Goal: Navigation & Orientation: Find specific page/section

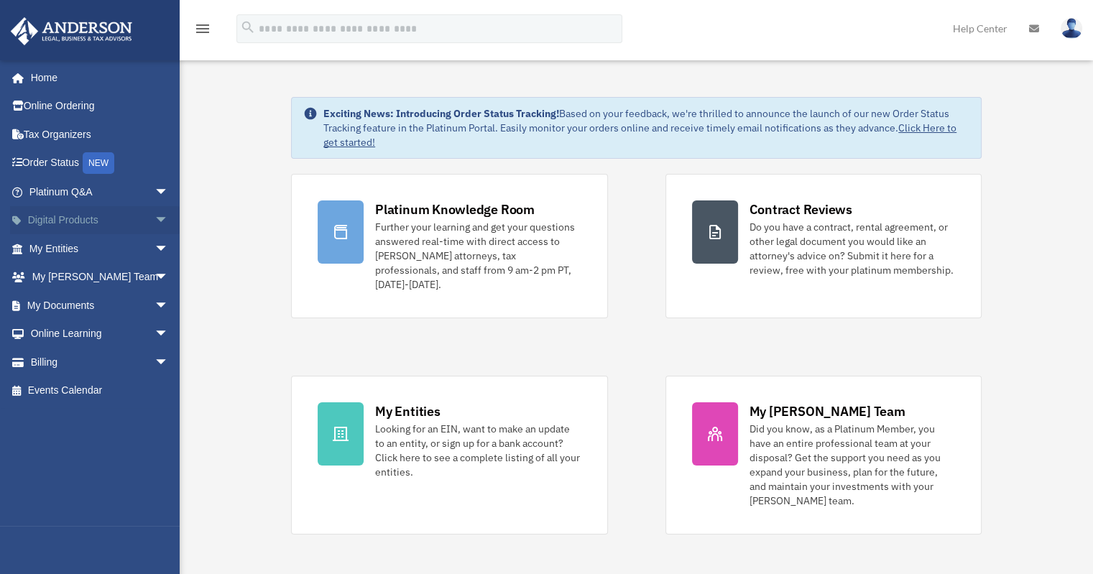
click at [102, 223] on link "Digital Products arrow_drop_down" at bounding box center [100, 220] width 180 height 29
click at [155, 218] on span "arrow_drop_down" at bounding box center [169, 220] width 29 height 29
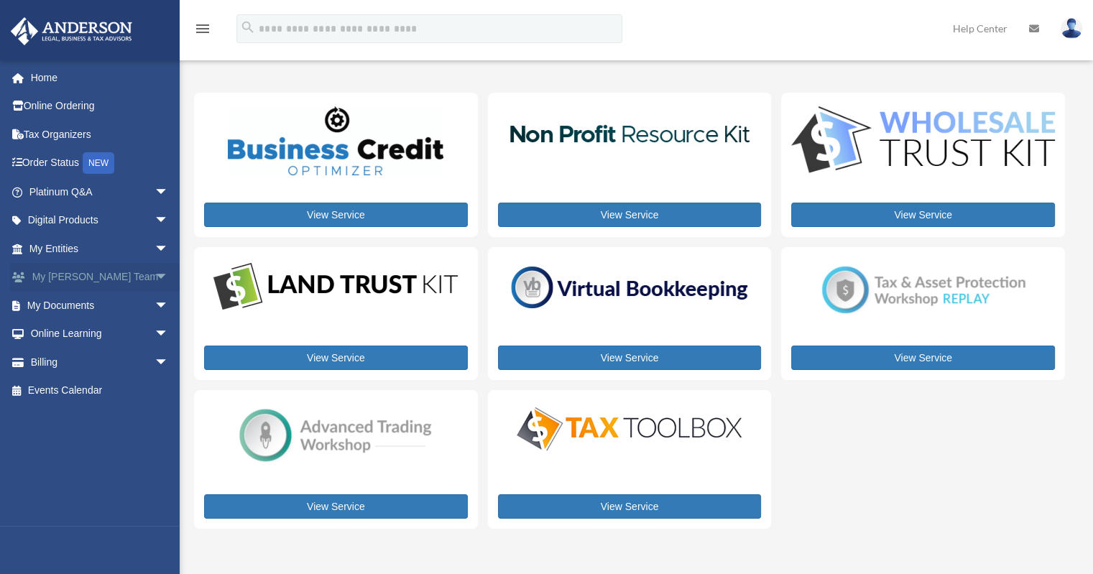
click at [155, 281] on span "arrow_drop_down" at bounding box center [169, 277] width 29 height 29
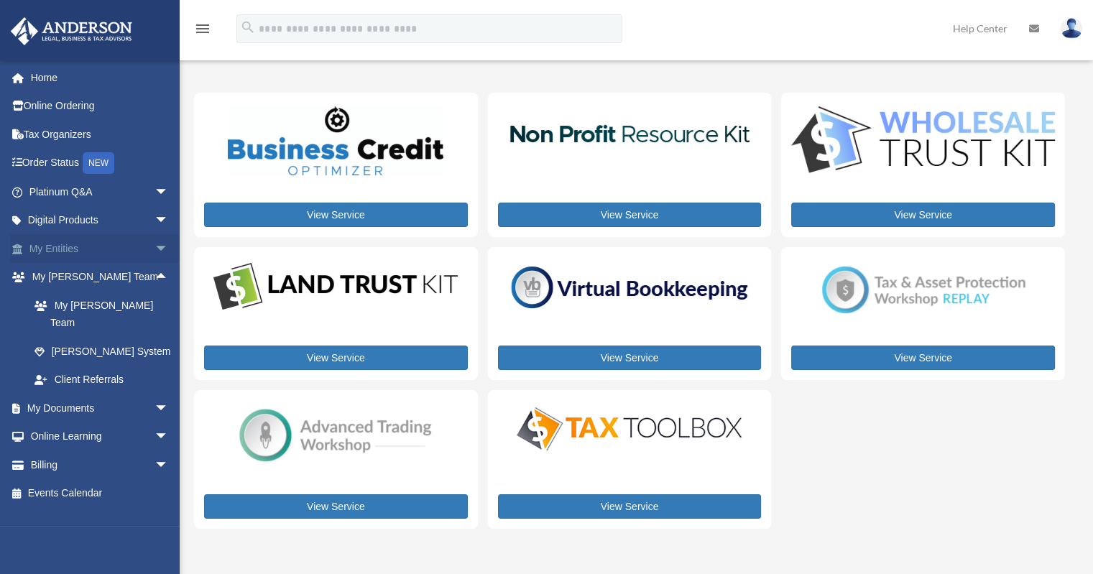
click at [155, 248] on span "arrow_drop_down" at bounding box center [169, 248] width 29 height 29
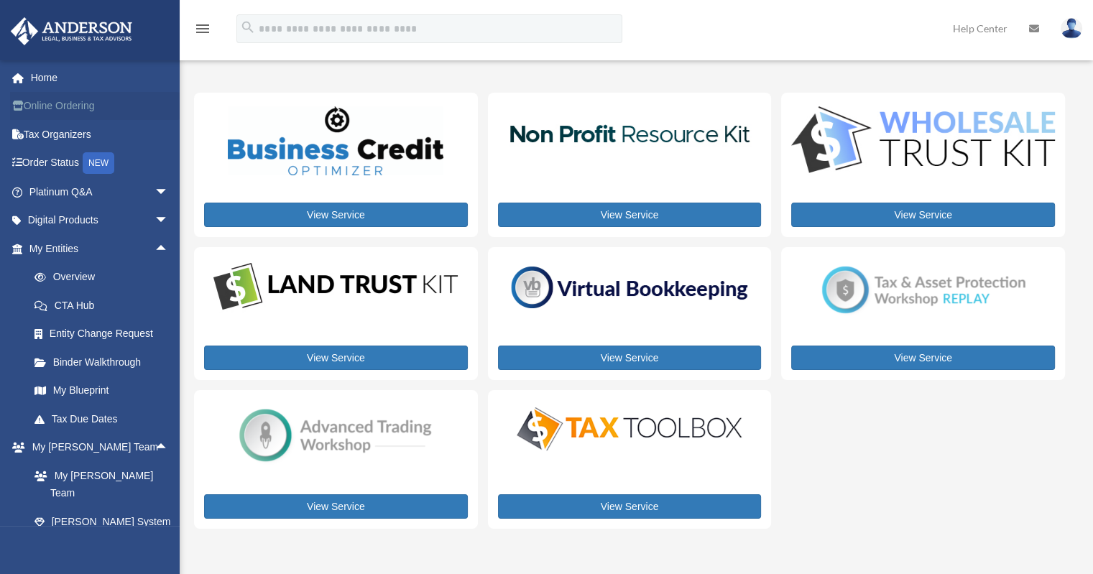
click at [92, 114] on link "Online Ordering" at bounding box center [100, 106] width 180 height 29
